Goal: Complete application form: Complete application form

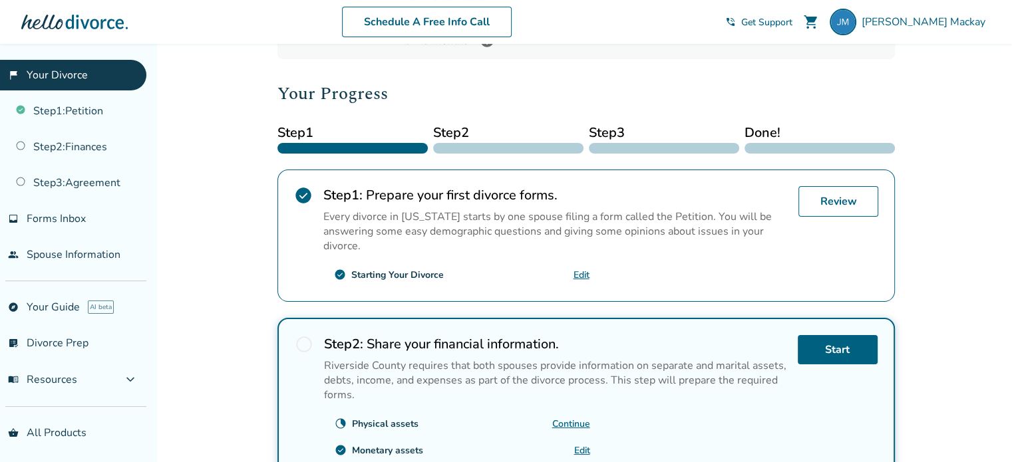
scroll to position [319, 0]
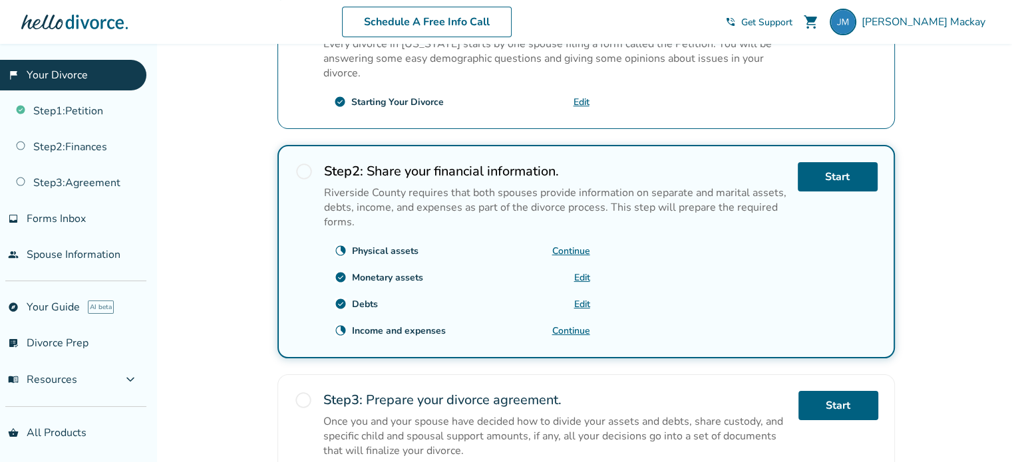
click at [561, 327] on link "Continue" at bounding box center [571, 331] width 38 height 13
click at [574, 273] on link "Edit" at bounding box center [582, 277] width 16 height 13
click at [837, 184] on link "Start" at bounding box center [838, 176] width 80 height 29
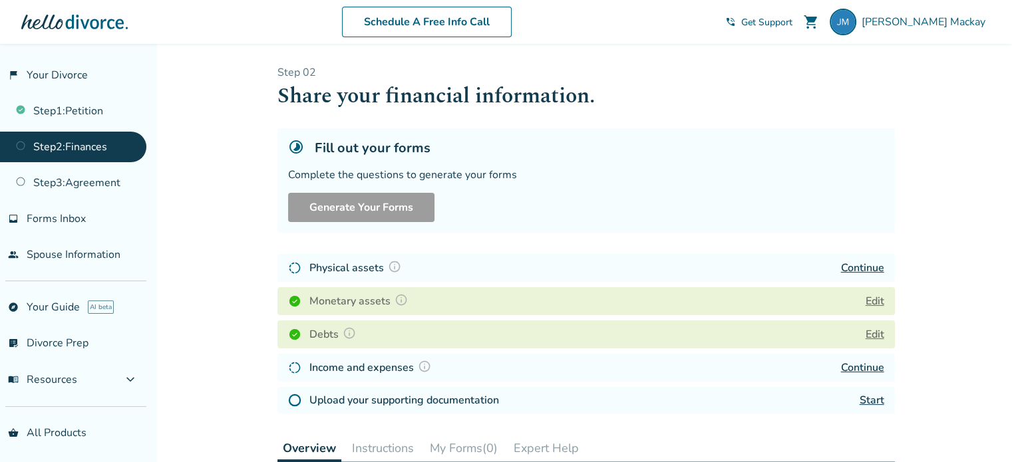
click at [858, 364] on link "Continue" at bounding box center [862, 368] width 43 height 15
click at [83, 148] on link "Step 2 : Finances" at bounding box center [73, 147] width 146 height 31
click at [96, 184] on link "Step 3 : Agreement" at bounding box center [73, 183] width 146 height 31
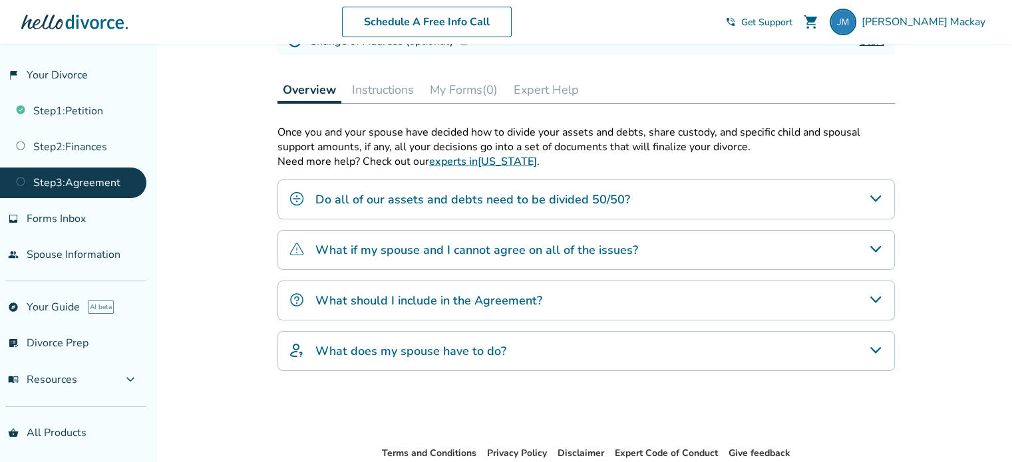
scroll to position [261, 0]
click at [872, 200] on icon "Do all of our assets and debts need to be divided 50/50?" at bounding box center [876, 198] width 16 height 16
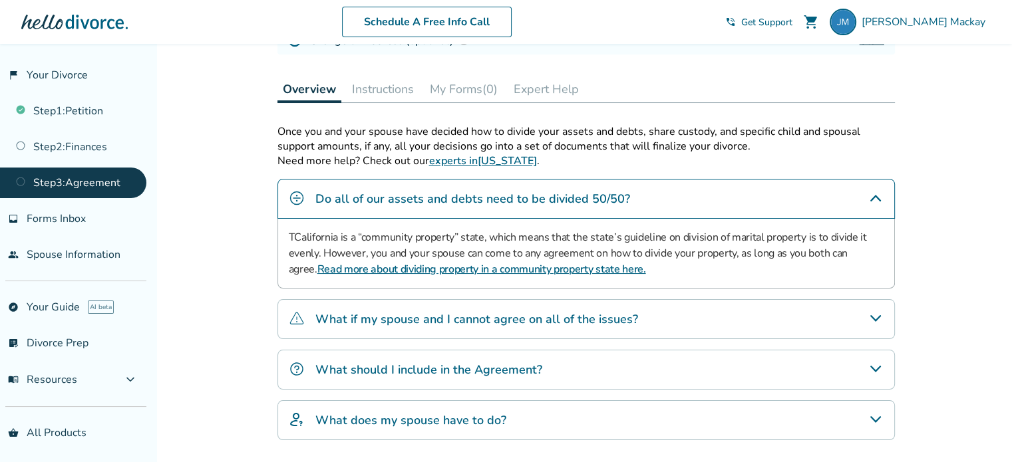
click at [872, 200] on icon "Do all of our assets and debts need to be divided 50/50?" at bounding box center [876, 198] width 16 height 16
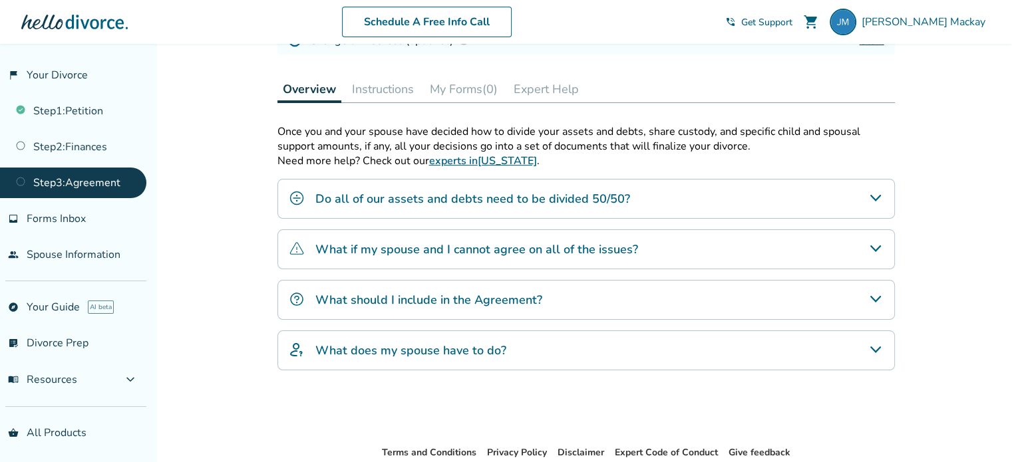
click at [850, 237] on div "What if my spouse and I cannot agree on all of the issues?" at bounding box center [585, 250] width 617 height 40
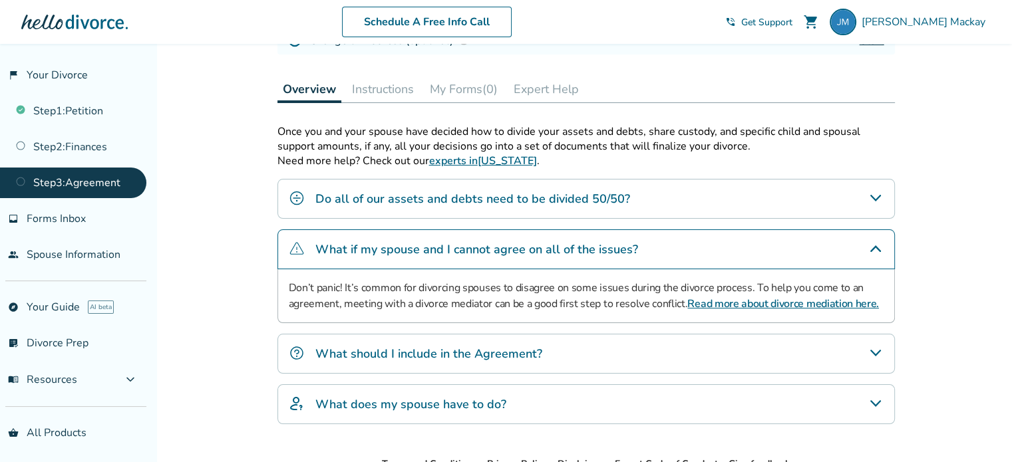
click at [850, 236] on div "What if my spouse and I cannot agree on all of the issues?" at bounding box center [585, 250] width 617 height 40
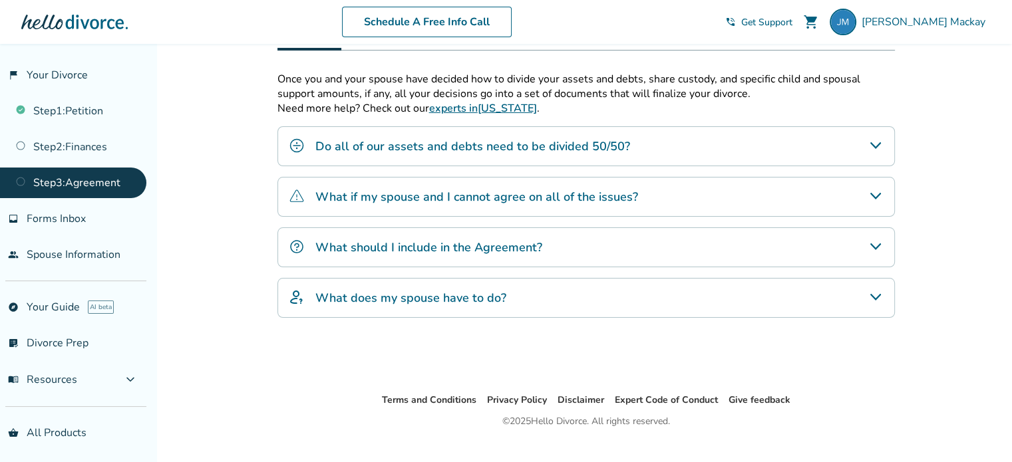
scroll to position [314, 0]
click at [770, 301] on div "What does my spouse have to do?" at bounding box center [585, 297] width 617 height 40
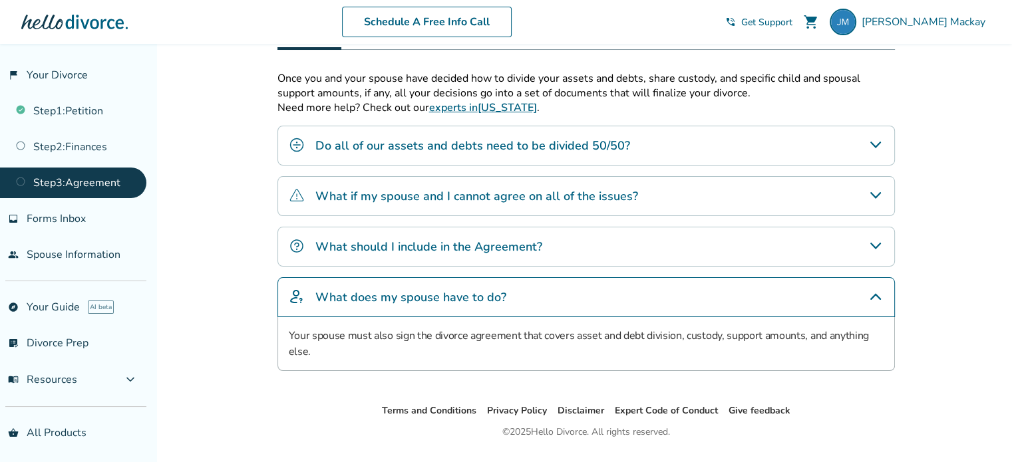
click at [713, 308] on div "What does my spouse have to do?" at bounding box center [585, 297] width 617 height 40
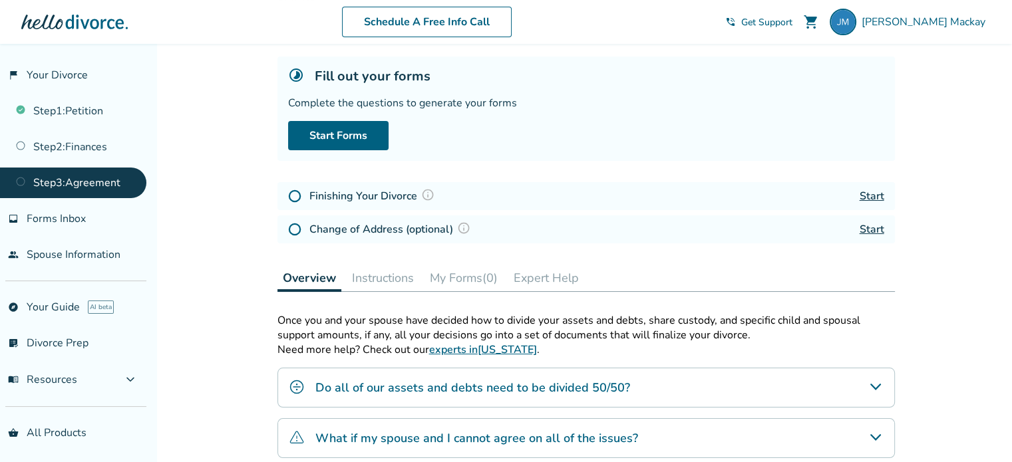
scroll to position [67, 0]
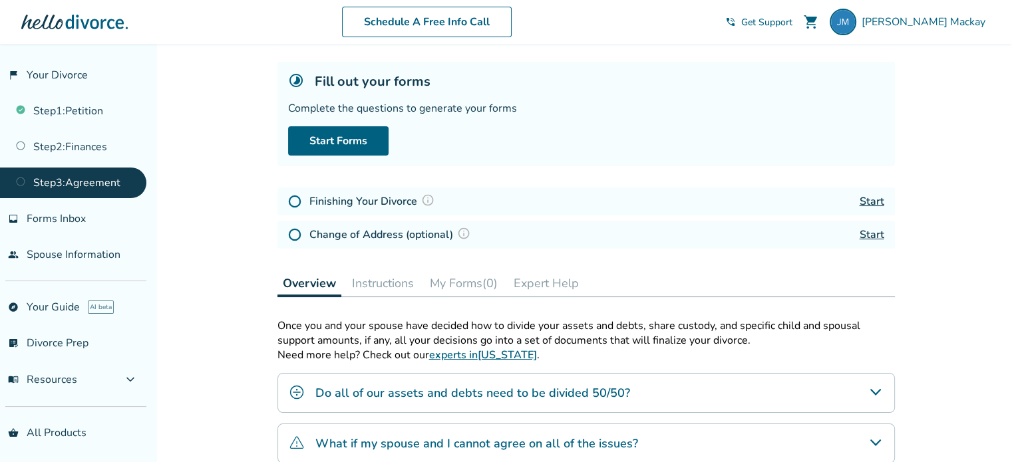
click at [113, 143] on link "Step 2 : Finances" at bounding box center [73, 147] width 146 height 31
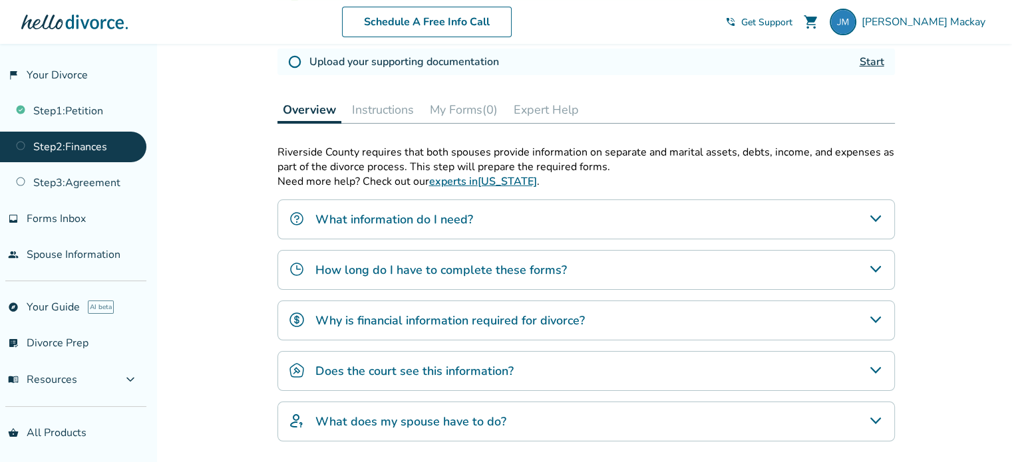
scroll to position [347, 0]
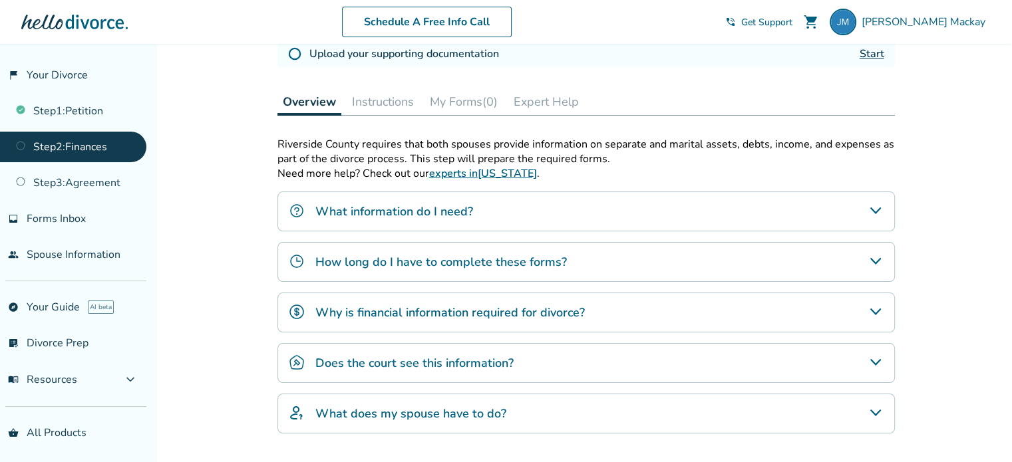
click at [411, 265] on h4 "How long do I have to complete these forms?" at bounding box center [440, 261] width 251 height 17
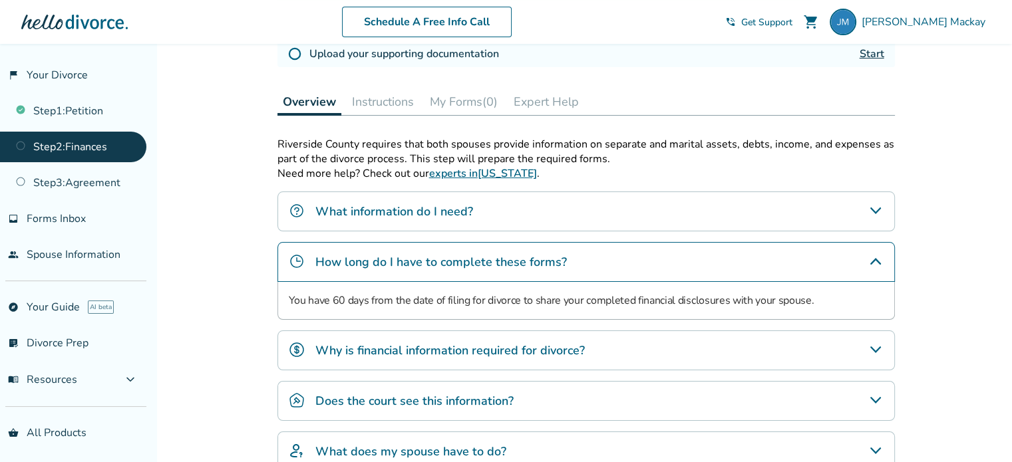
click at [412, 264] on h4 "How long do I have to complete these forms?" at bounding box center [440, 261] width 251 height 17
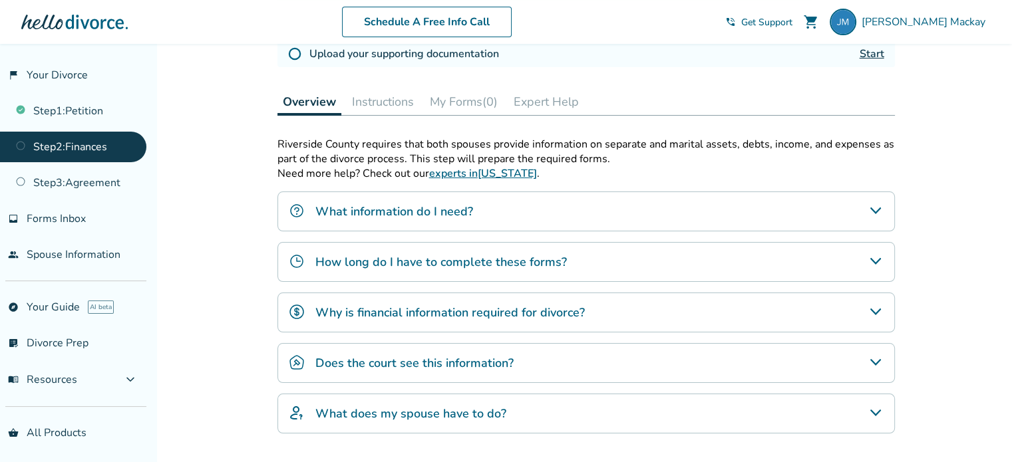
click at [411, 311] on h4 "Why is financial information required for divorce?" at bounding box center [449, 312] width 269 height 17
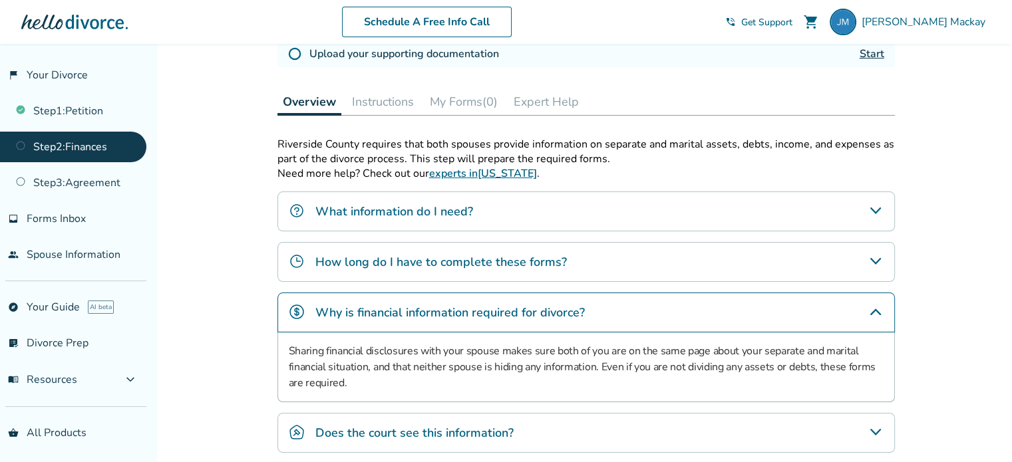
click at [411, 311] on h4 "Why is financial information required for divorce?" at bounding box center [449, 312] width 269 height 17
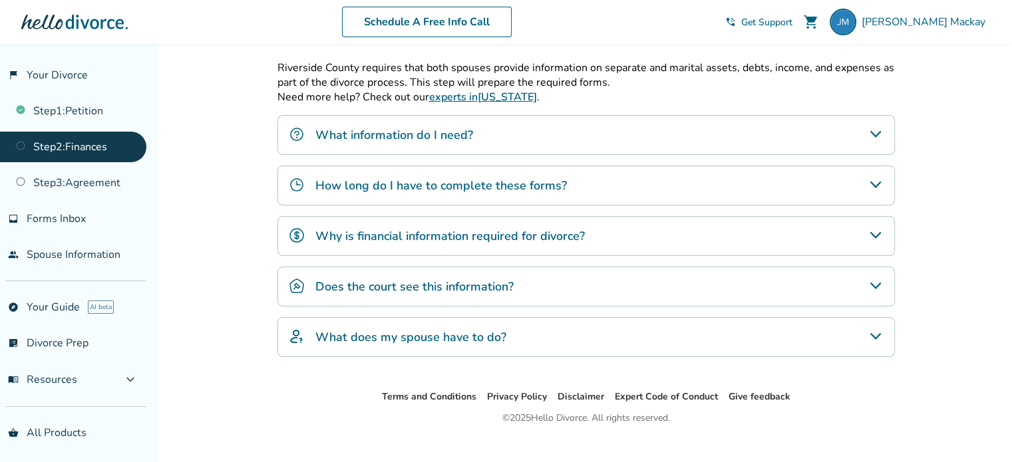
scroll to position [425, 0]
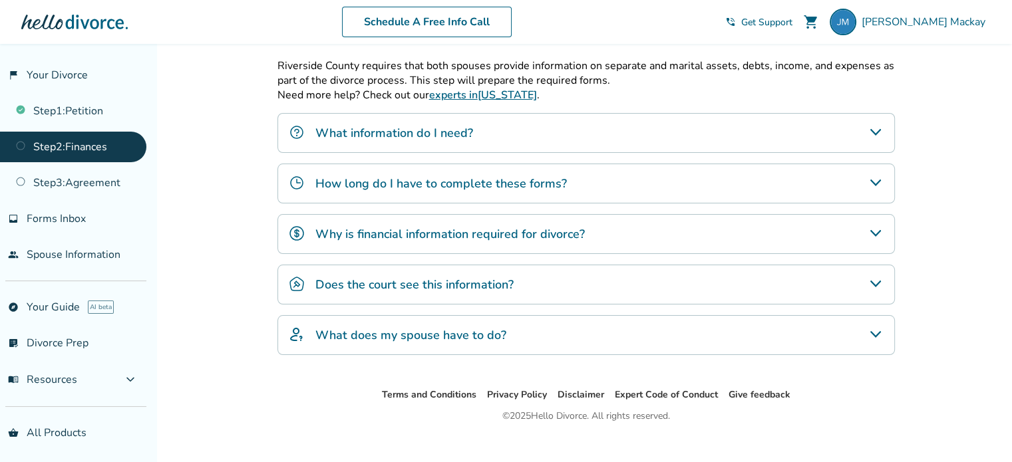
click at [418, 331] on h4 "What does my spouse have to do?" at bounding box center [410, 335] width 191 height 17
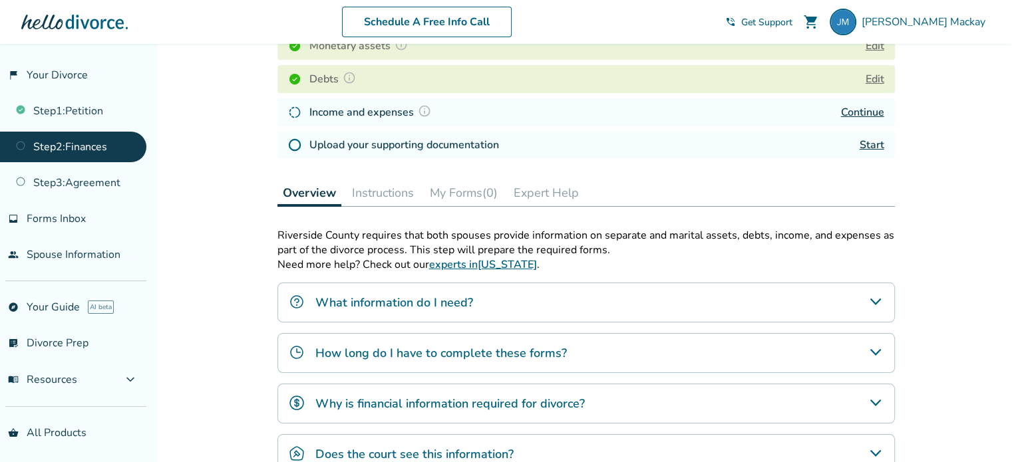
scroll to position [255, 0]
click at [409, 194] on button "Instructions" at bounding box center [383, 193] width 73 height 27
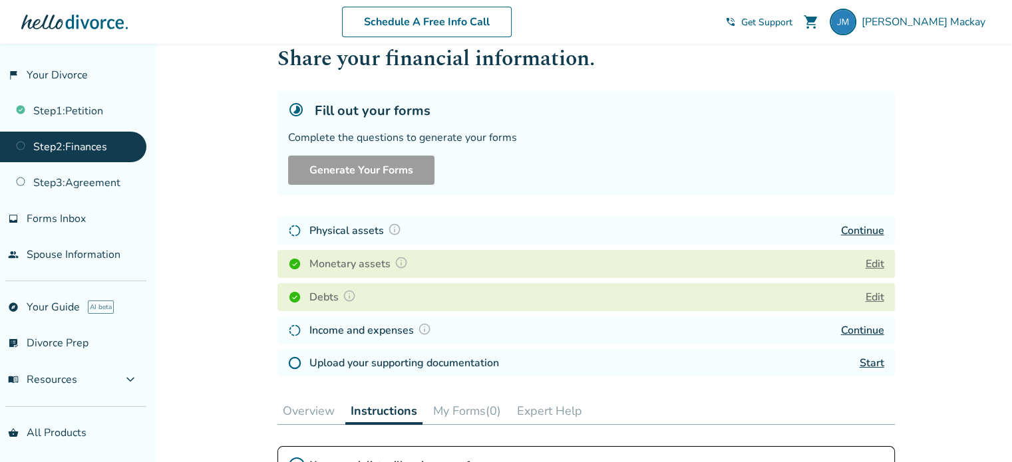
scroll to position [37, 0]
click at [870, 295] on button "Edit" at bounding box center [875, 297] width 19 height 16
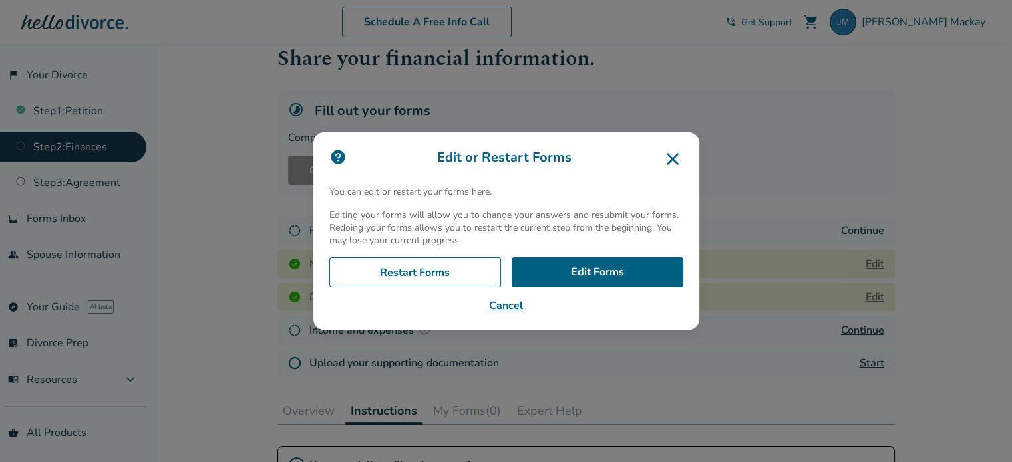
click at [673, 160] on icon at bounding box center [672, 158] width 21 height 21
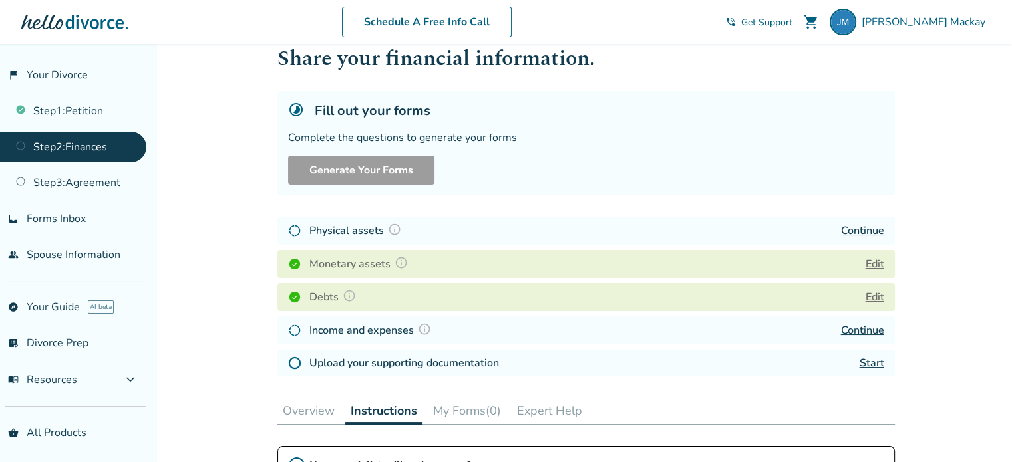
click at [867, 234] on link "Continue" at bounding box center [862, 231] width 43 height 15
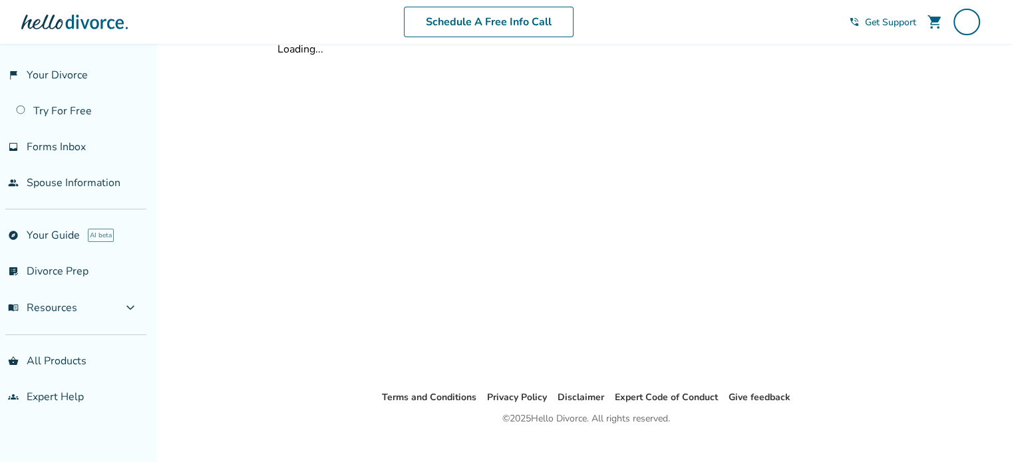
scroll to position [37, 0]
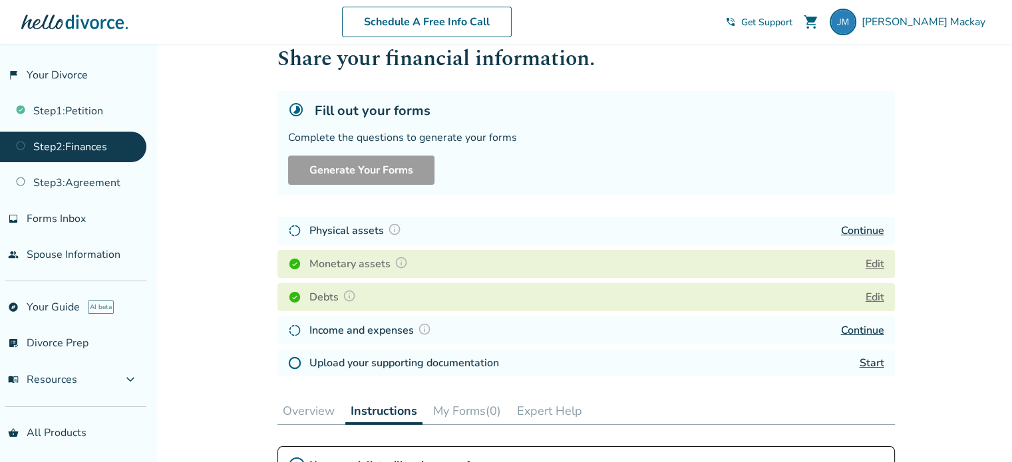
click at [873, 263] on button "Edit" at bounding box center [875, 264] width 19 height 16
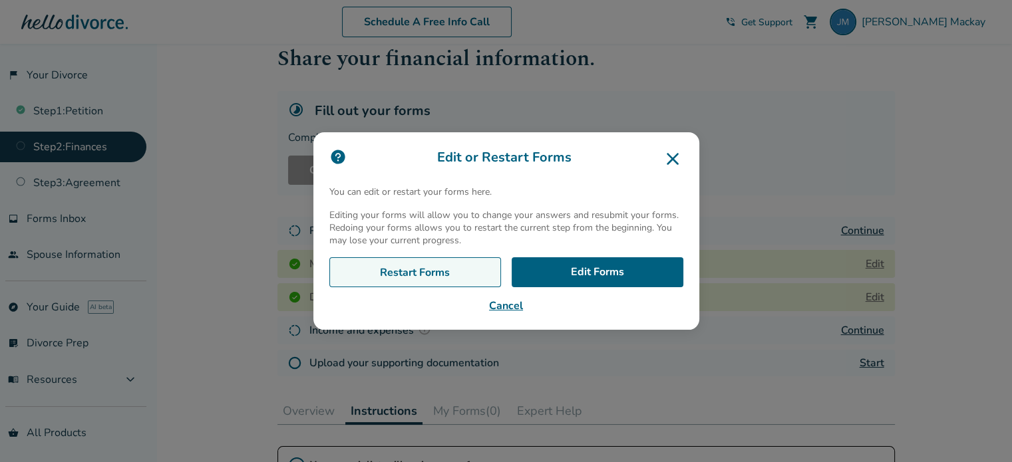
click at [448, 279] on link "Restart Forms" at bounding box center [415, 272] width 172 height 31
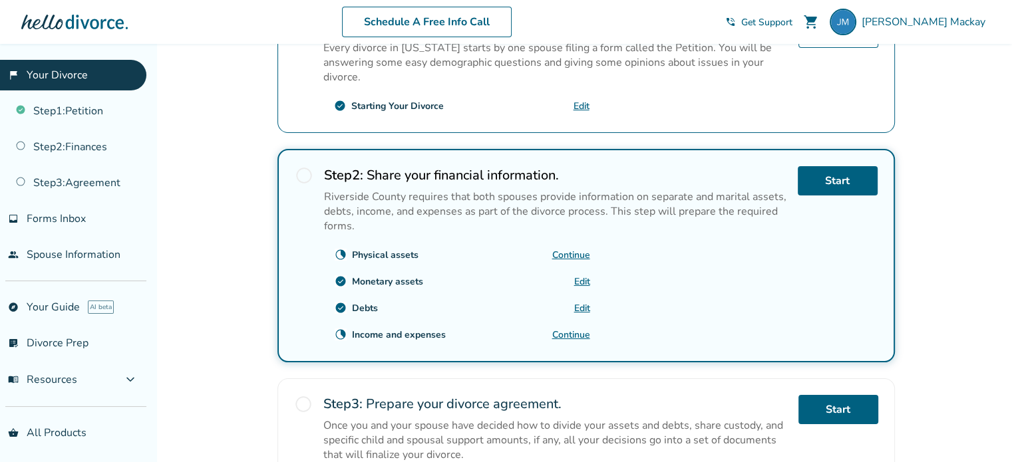
scroll to position [318, 0]
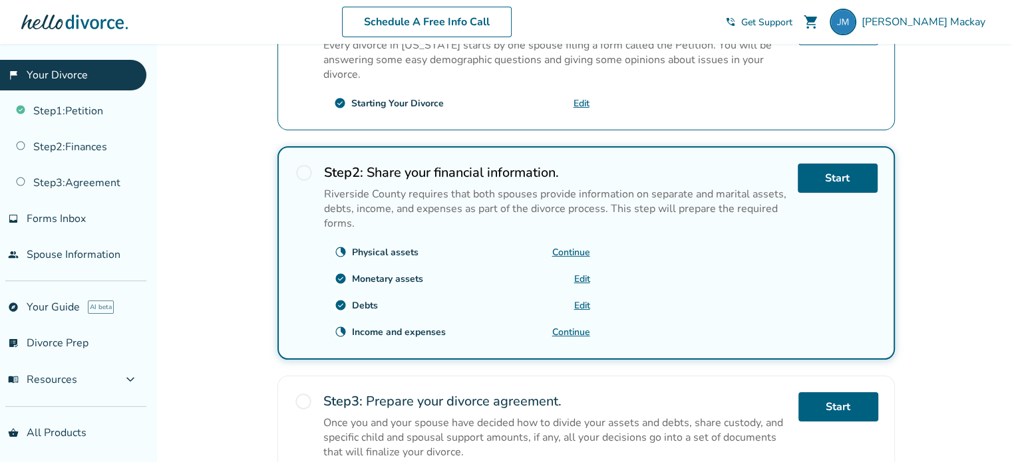
click at [510, 248] on link "Continue" at bounding box center [571, 252] width 38 height 13
click at [510, 172] on link "Start" at bounding box center [838, 178] width 80 height 29
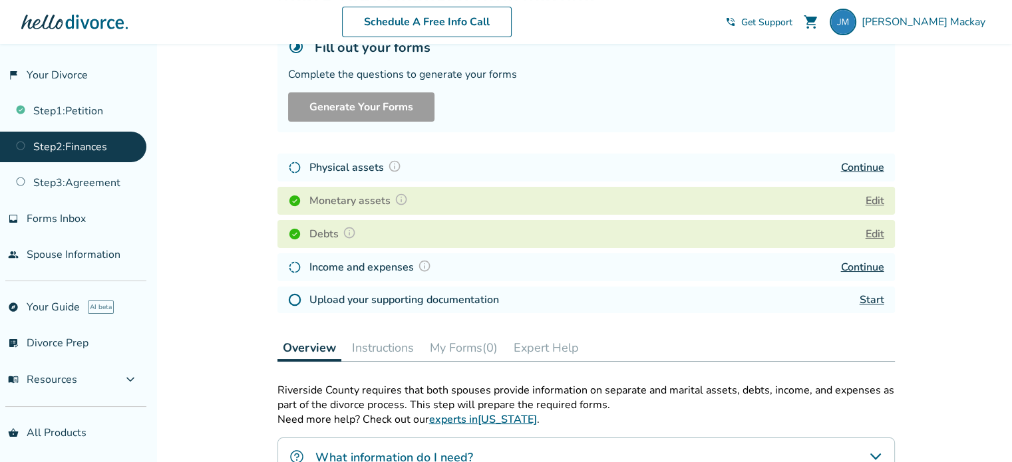
scroll to position [100, 0]
click at [293, 164] on img at bounding box center [294, 168] width 13 height 13
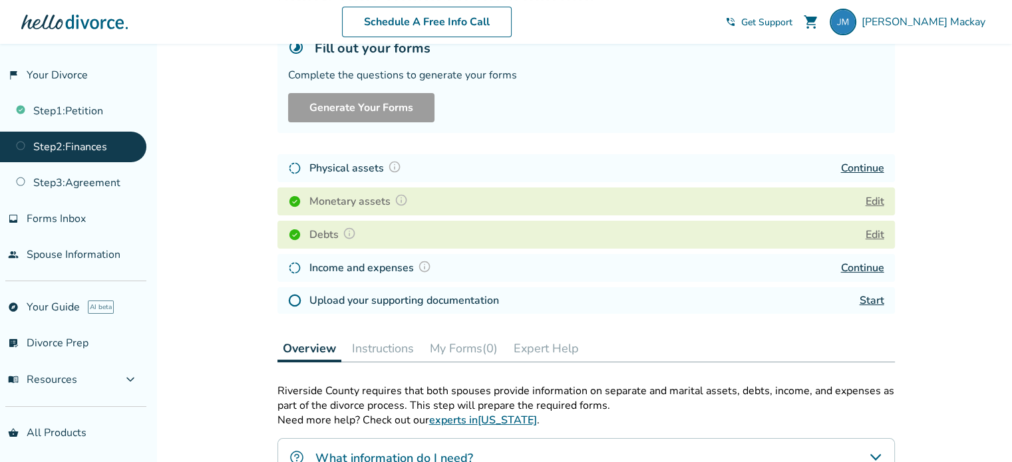
click at [395, 165] on img at bounding box center [394, 166] width 13 height 13
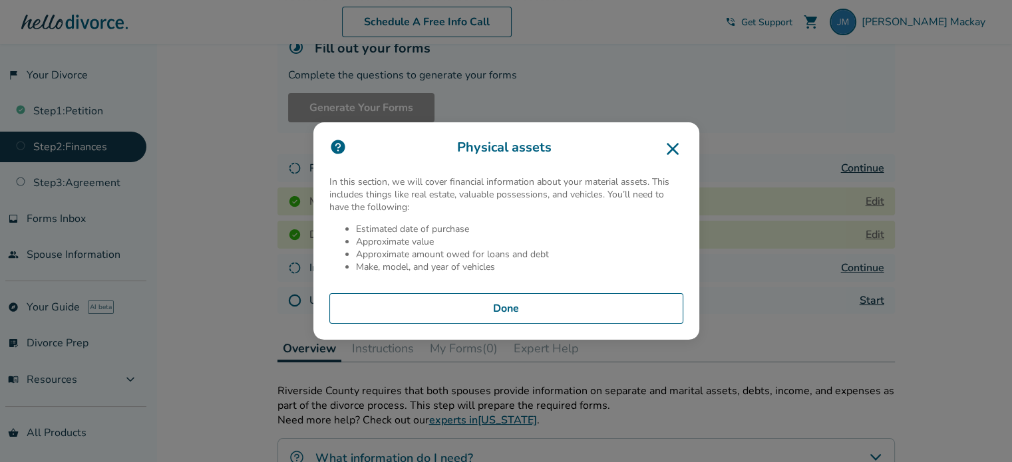
click at [510, 309] on button "Done" at bounding box center [506, 308] width 354 height 31
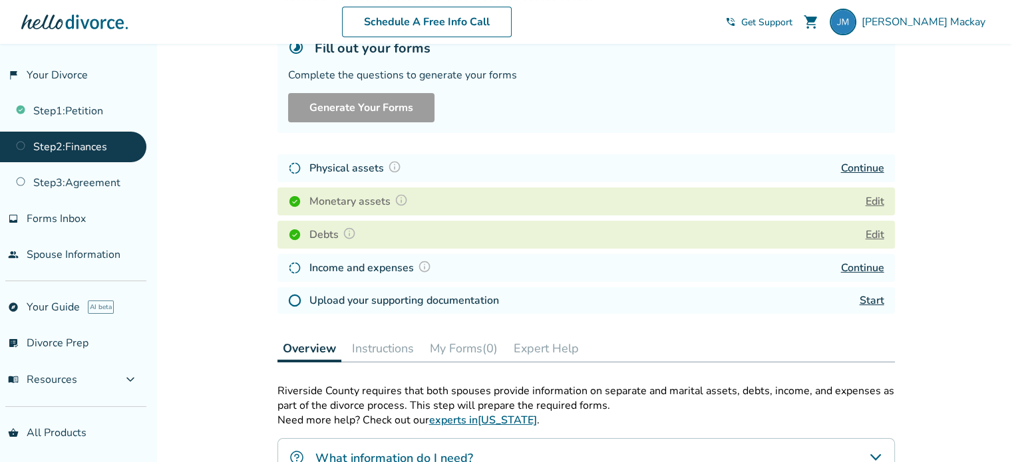
click at [510, 167] on link "Continue" at bounding box center [862, 168] width 43 height 15
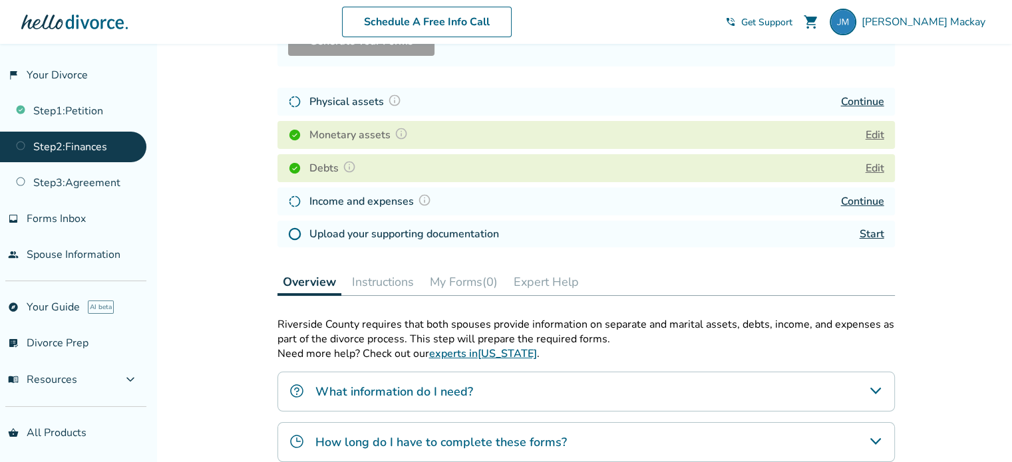
scroll to position [163, 0]
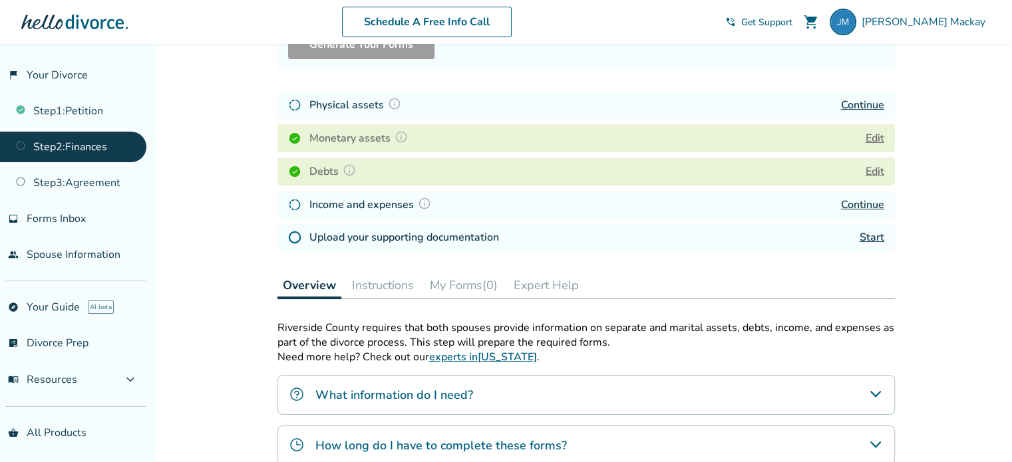
click at [859, 207] on link "Continue" at bounding box center [862, 205] width 43 height 15
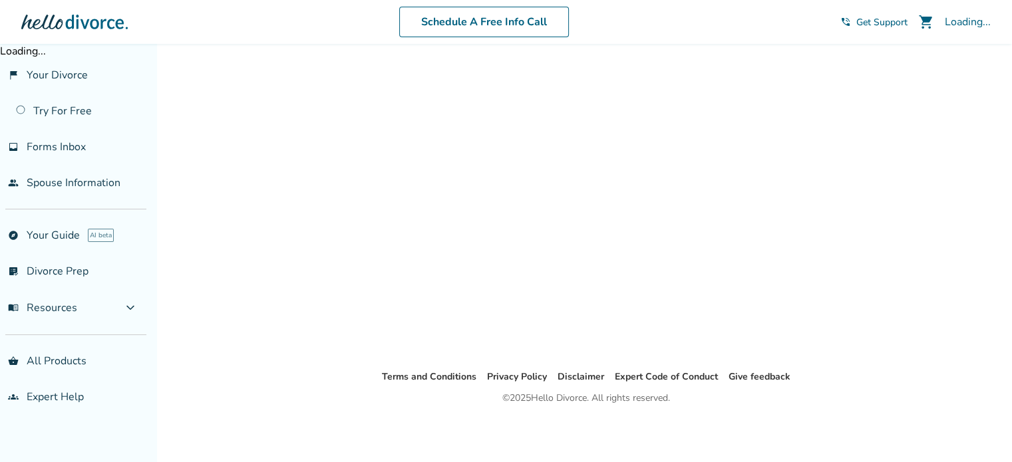
scroll to position [44, 0]
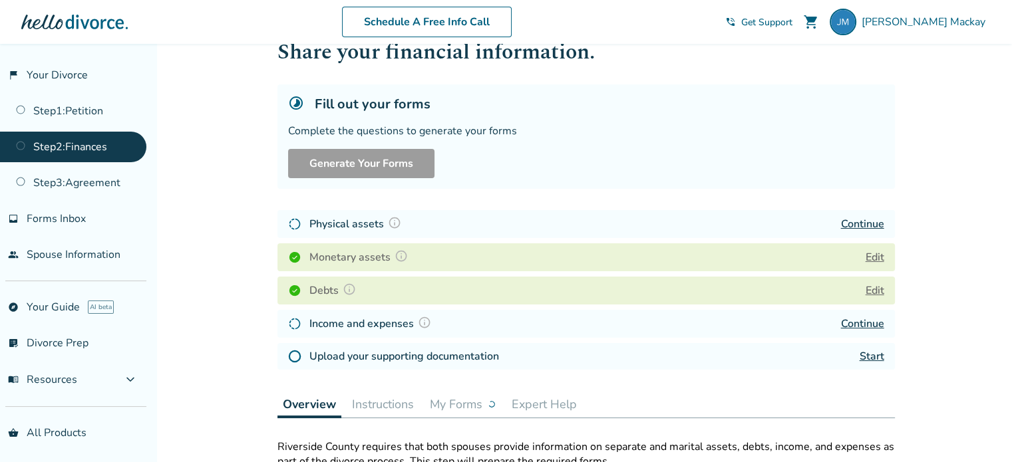
click at [73, 214] on span "Forms Inbox" at bounding box center [56, 219] width 59 height 15
